Goal: Check status: Check status

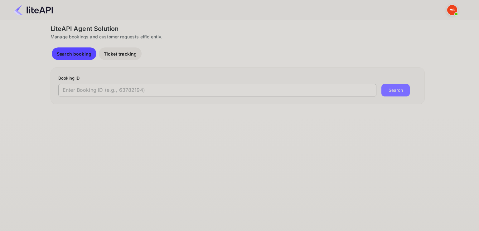
click at [155, 94] on input "text" at bounding box center [217, 90] width 318 height 12
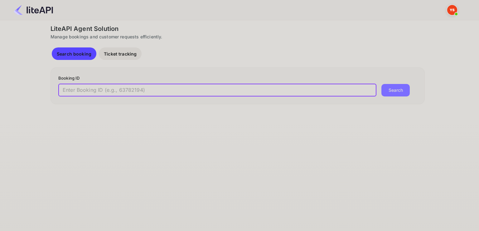
paste input "7842013"
type input "7842013"
click at [381, 84] on button "Search" at bounding box center [395, 90] width 28 height 12
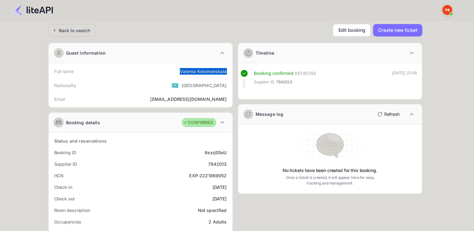
drag, startPoint x: 179, startPoint y: 71, endPoint x: 226, endPoint y: 70, distance: 46.8
click at [226, 70] on div "Full name [PERSON_NAME]" at bounding box center [140, 71] width 179 height 12
copy div "[PERSON_NAME]"
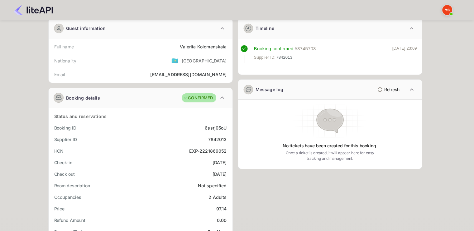
scroll to position [62, 0]
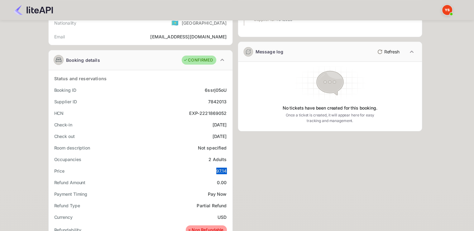
drag, startPoint x: 217, startPoint y: 167, endPoint x: 229, endPoint y: 167, distance: 11.5
click at [229, 167] on div "Price 97.14" at bounding box center [140, 171] width 179 height 12
copy div "97.14"
